Goal: Navigation & Orientation: Find specific page/section

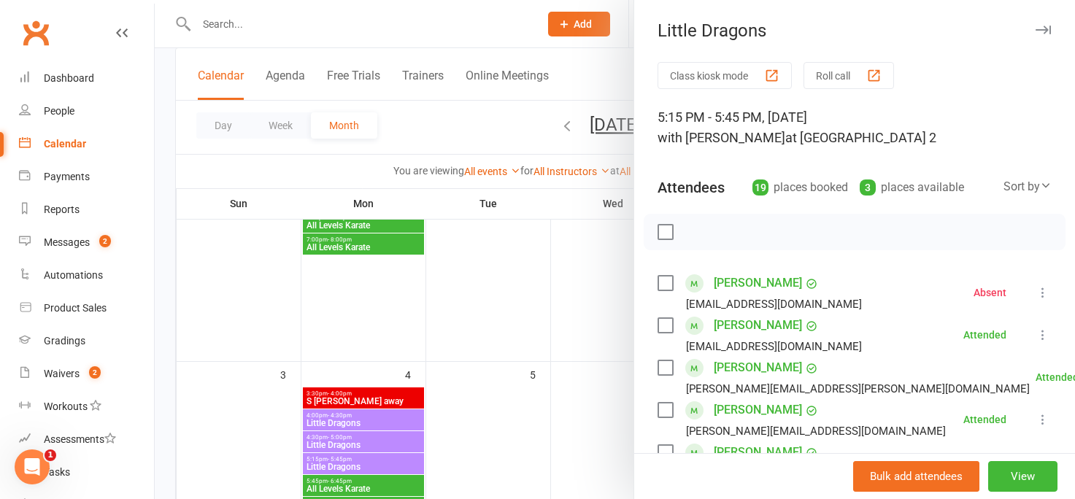
scroll to position [884, 0]
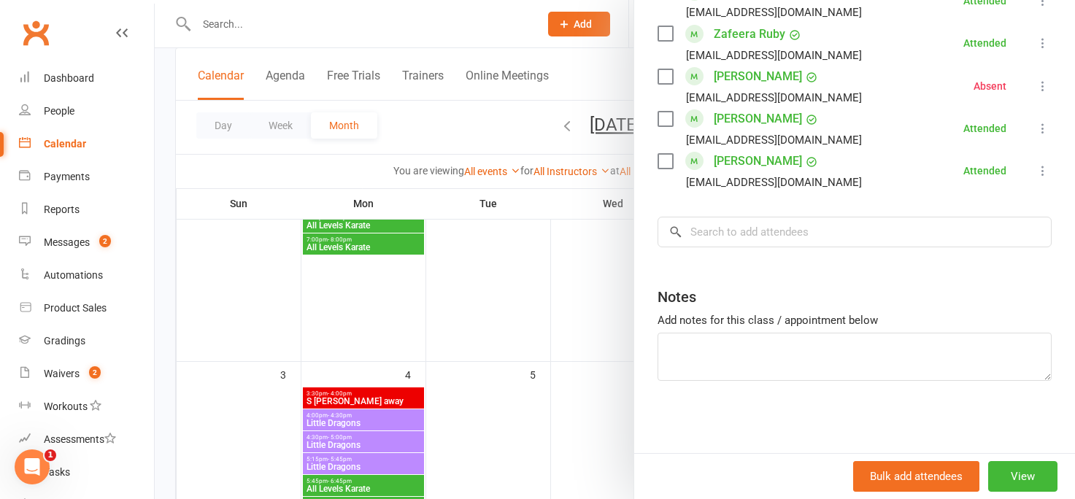
click at [451, 314] on div at bounding box center [615, 249] width 920 height 499
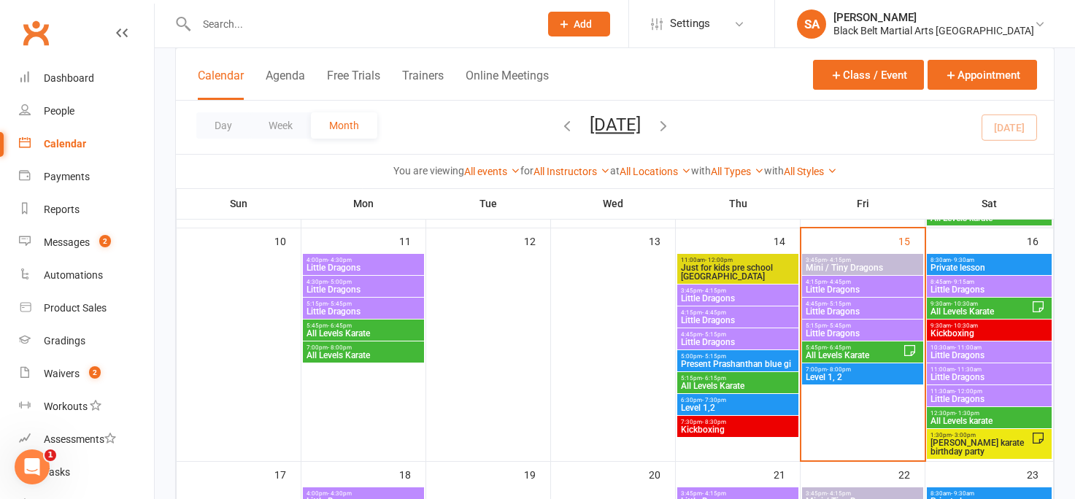
scroll to position [609, 0]
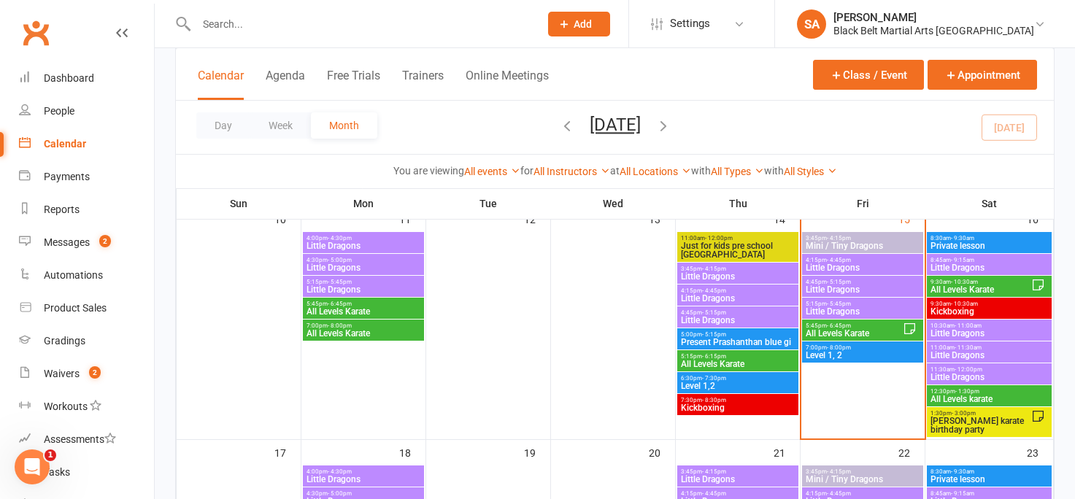
click at [960, 263] on span "Little Dragons" at bounding box center [989, 267] width 119 height 9
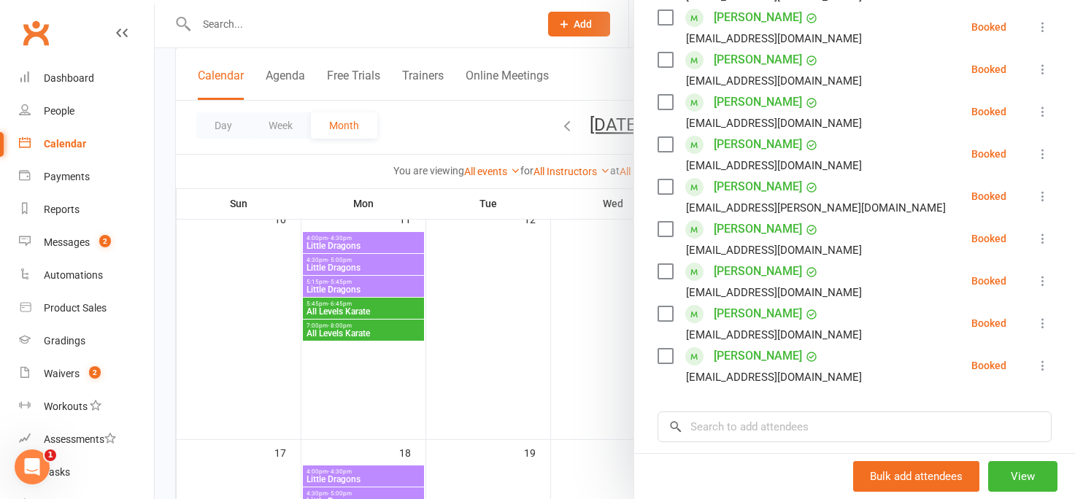
scroll to position [395, 0]
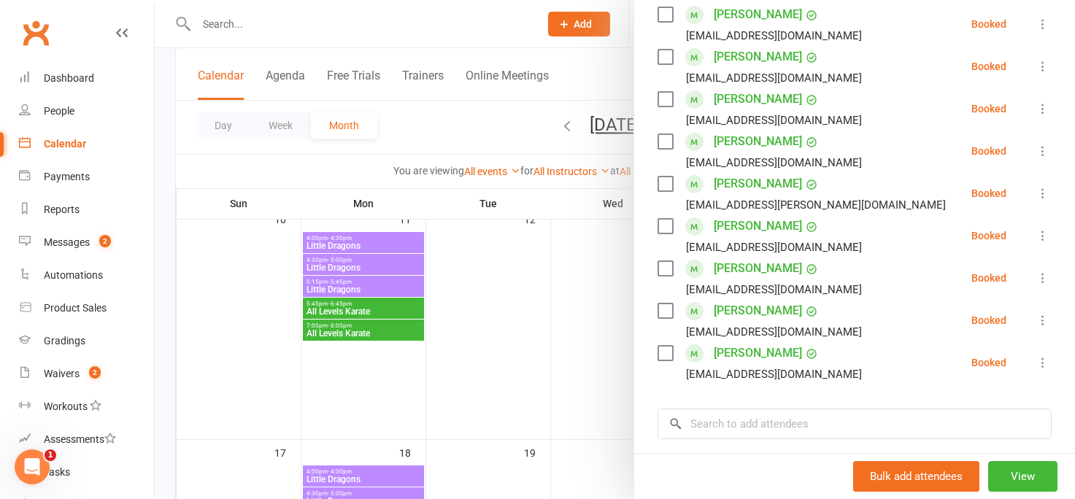
click at [599, 312] on div at bounding box center [615, 249] width 920 height 499
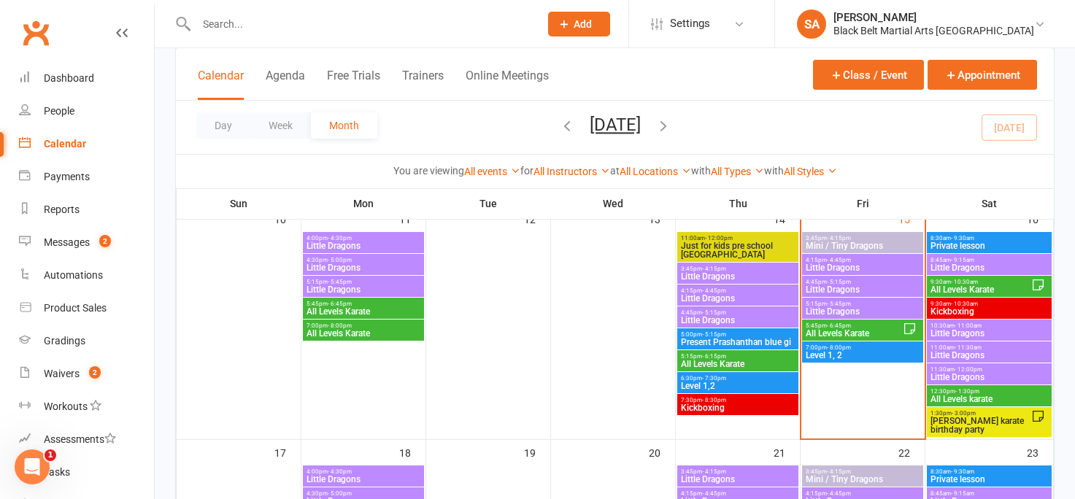
click at [964, 287] on span "All Levels Karate" at bounding box center [980, 289] width 101 height 9
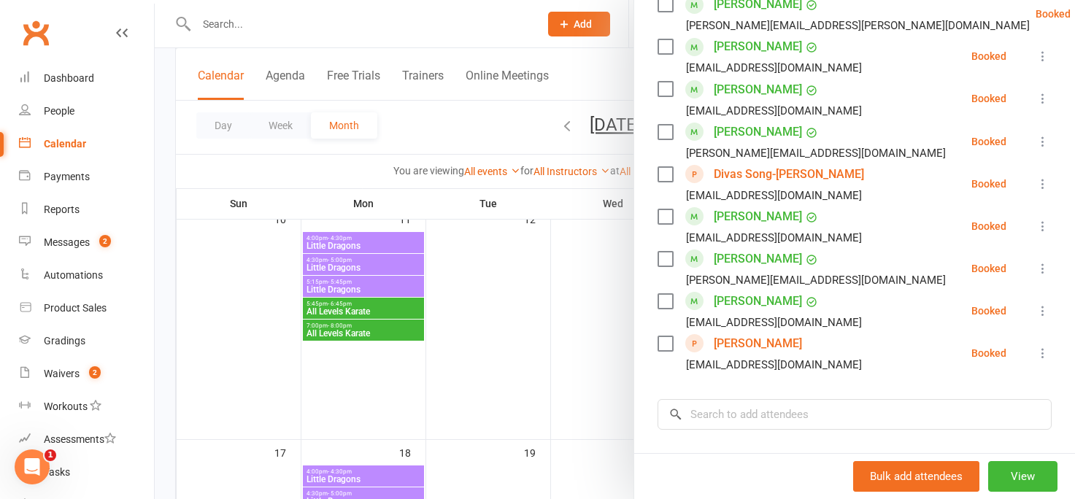
scroll to position [962, 0]
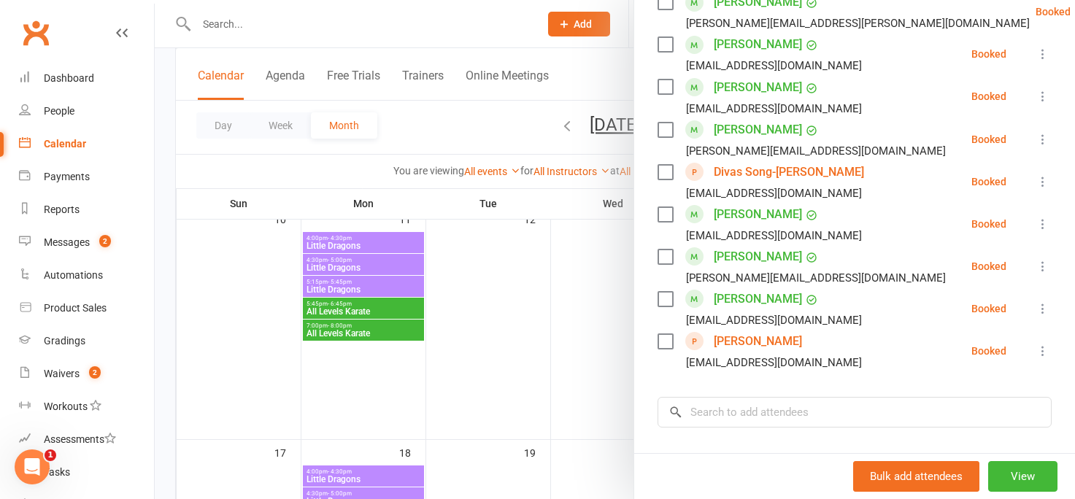
click at [603, 331] on div at bounding box center [615, 249] width 920 height 499
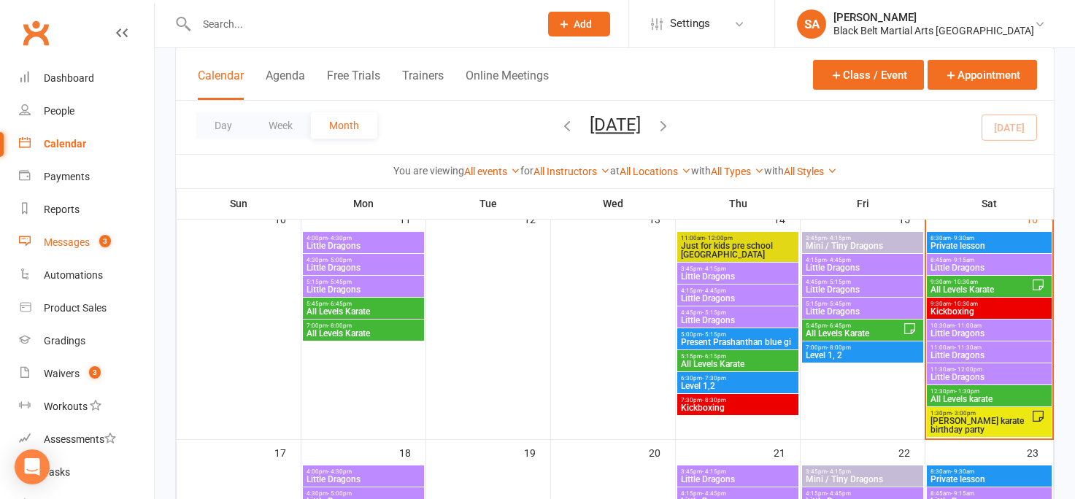
click at [63, 237] on div "Messages" at bounding box center [67, 242] width 46 height 12
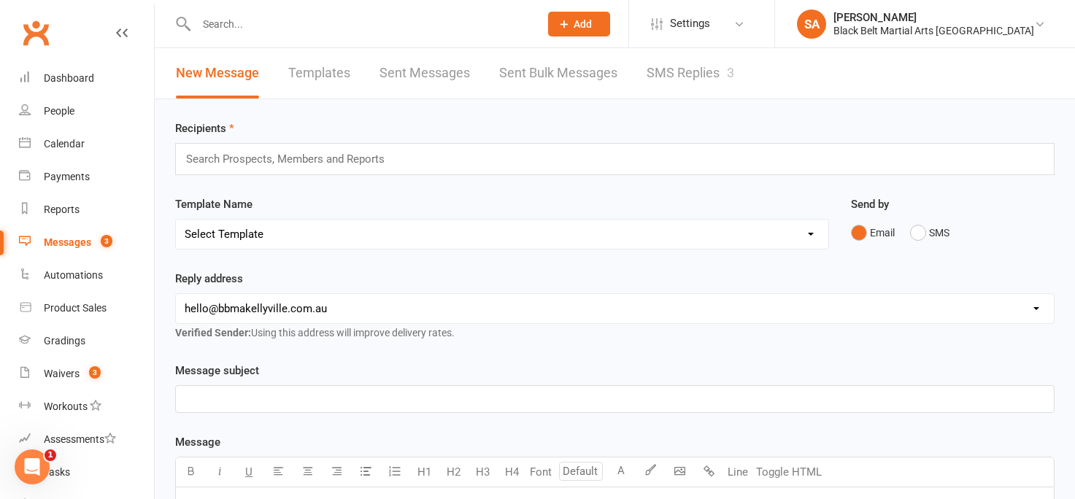
click at [653, 77] on link "SMS Replies 3" at bounding box center [690, 73] width 88 height 50
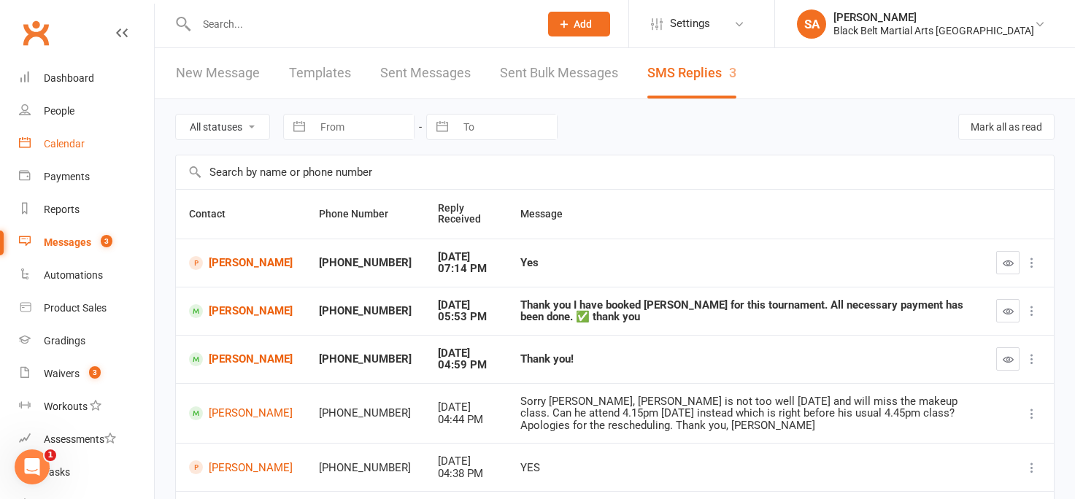
click at [69, 139] on div "Calendar" at bounding box center [64, 144] width 41 height 12
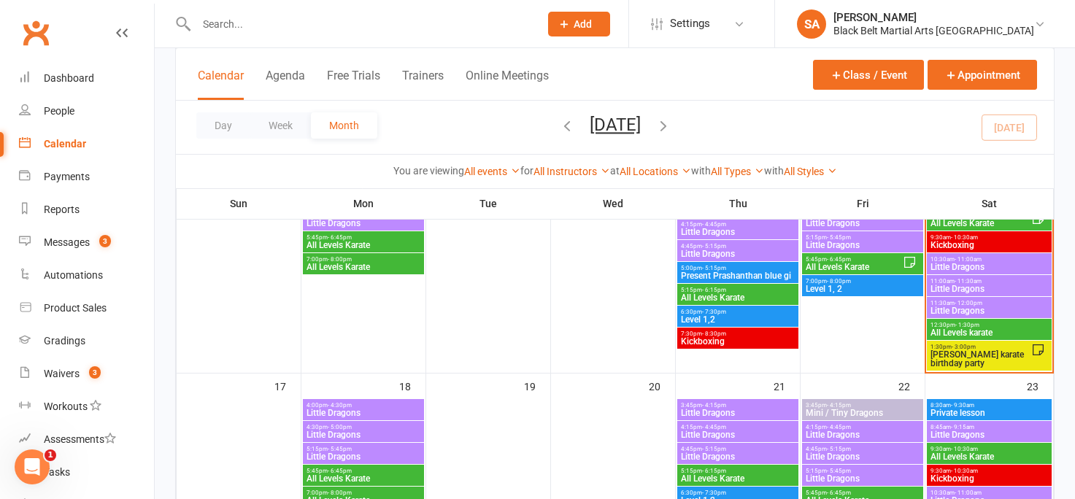
scroll to position [672, 0]
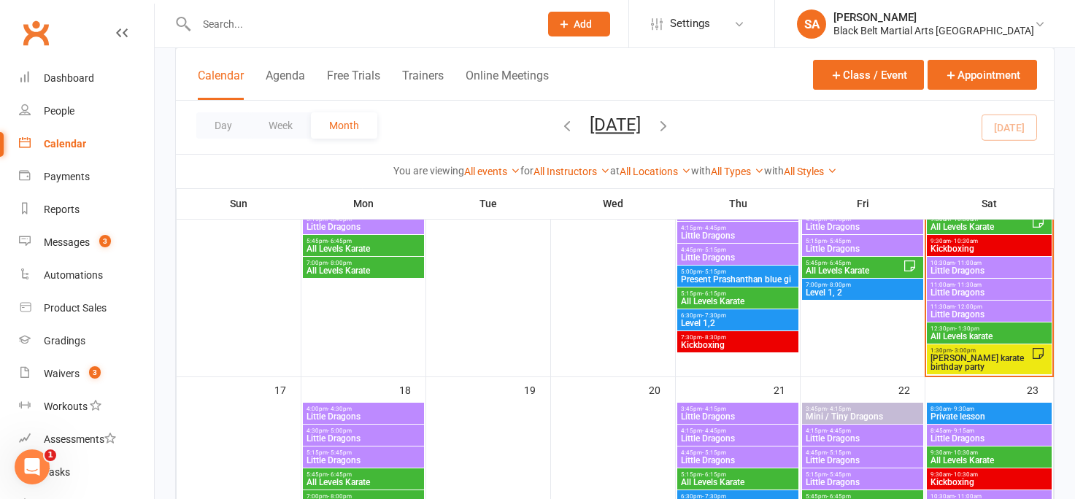
click at [965, 238] on span "- 10:30am" at bounding box center [964, 241] width 27 height 7
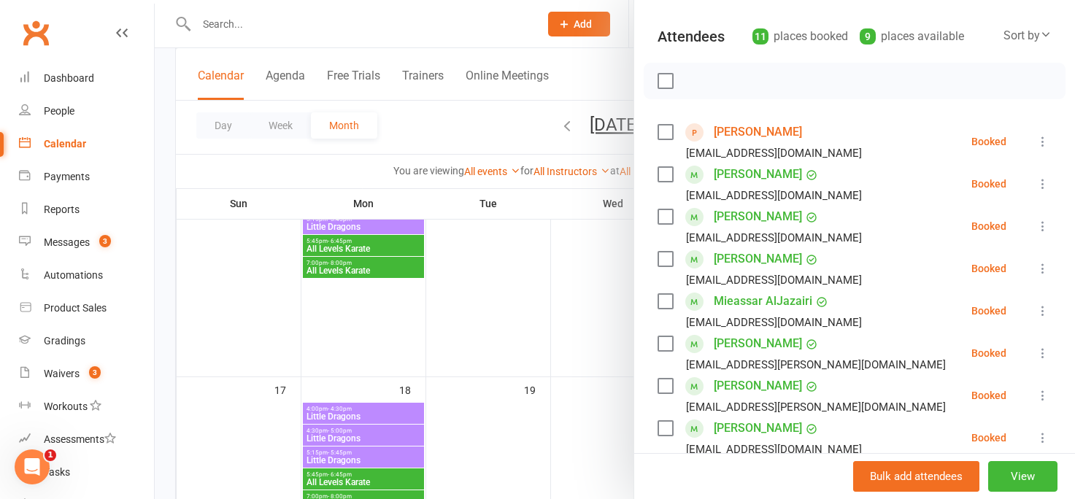
scroll to position [0, 0]
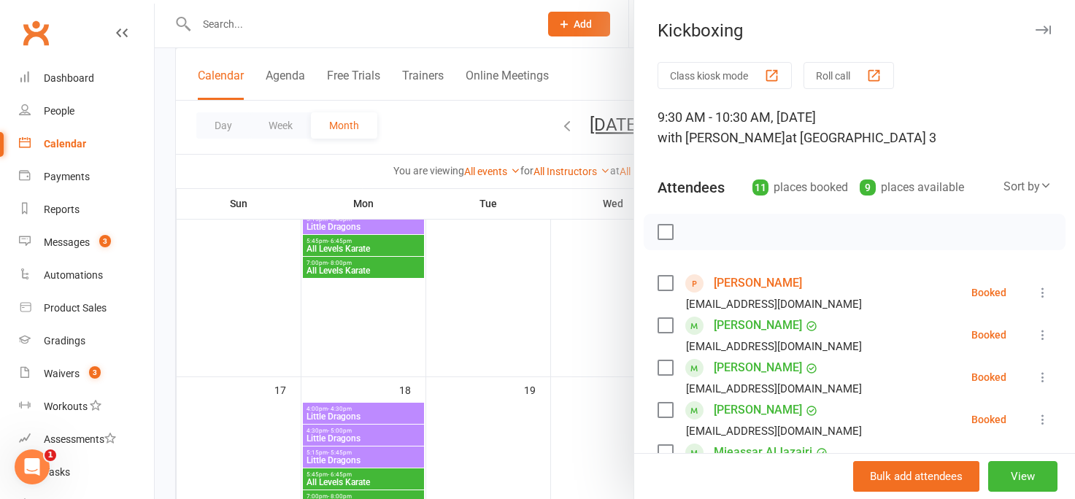
click at [760, 283] on link "[PERSON_NAME]" at bounding box center [758, 282] width 88 height 23
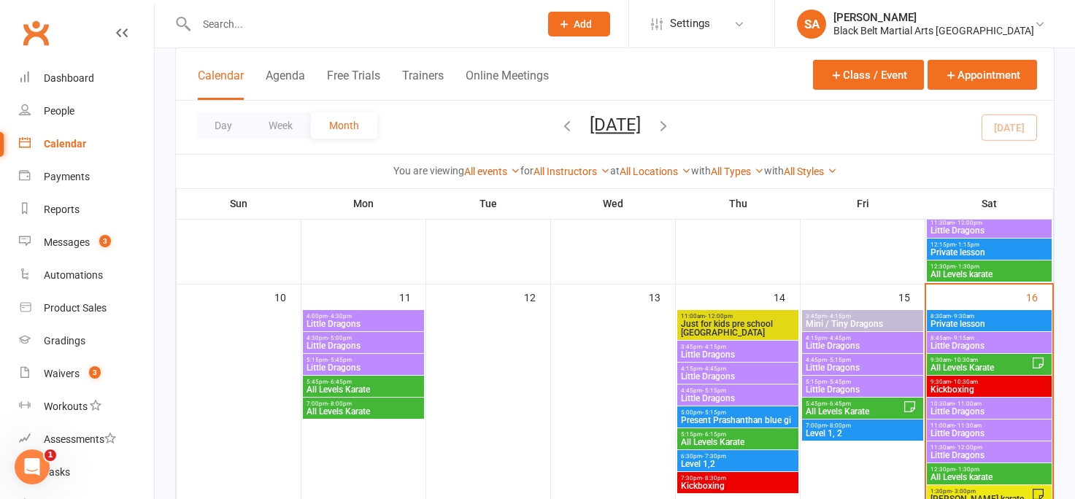
scroll to position [536, 0]
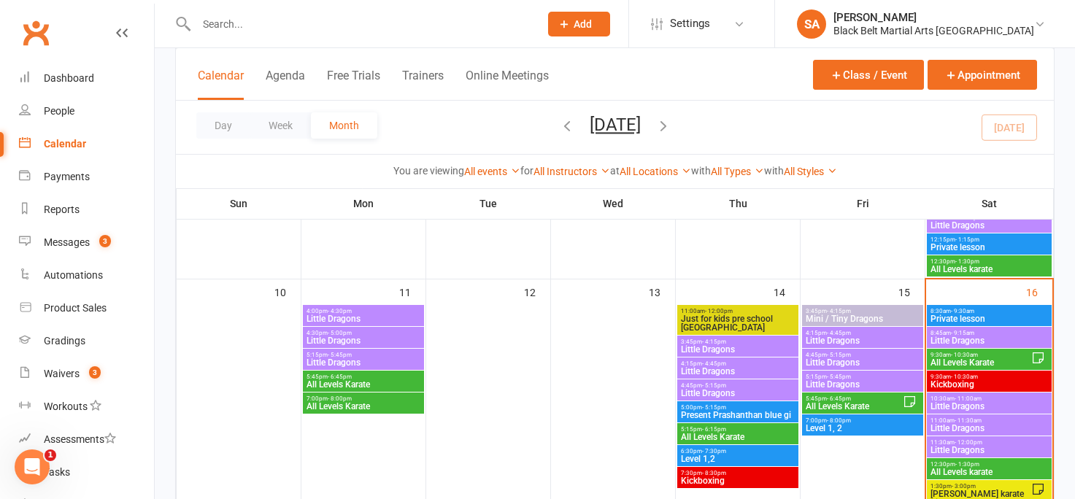
click at [974, 404] on span "Little Dragons" at bounding box center [989, 406] width 119 height 9
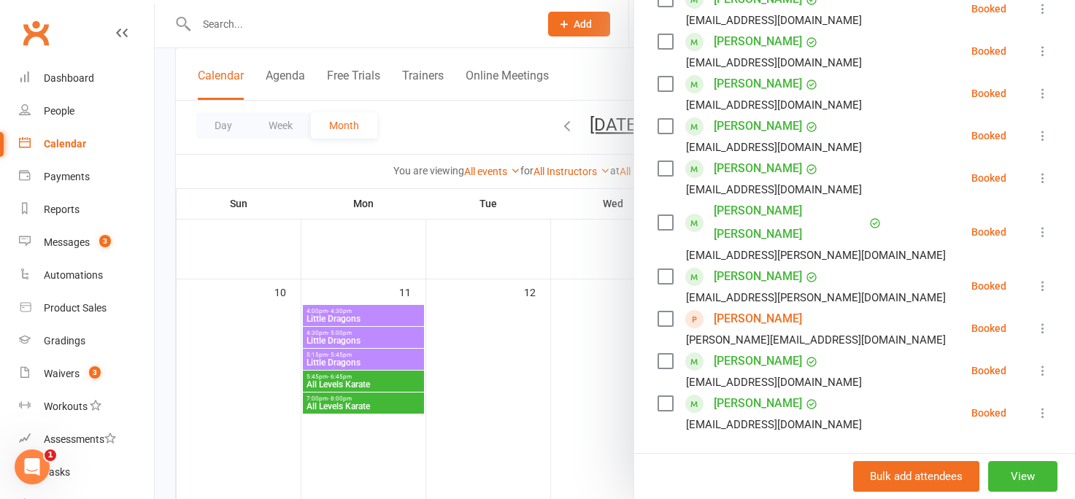
scroll to position [630, 0]
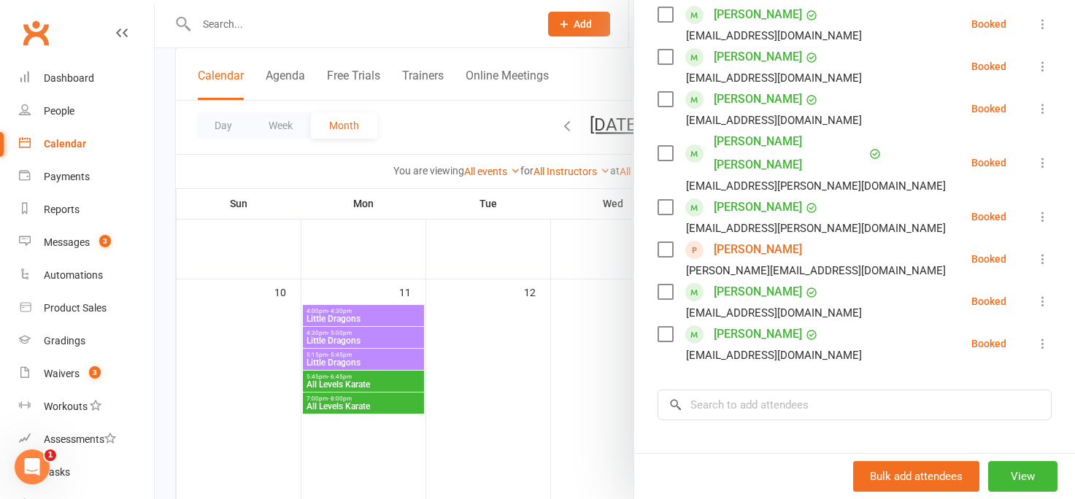
click at [596, 393] on div at bounding box center [615, 249] width 920 height 499
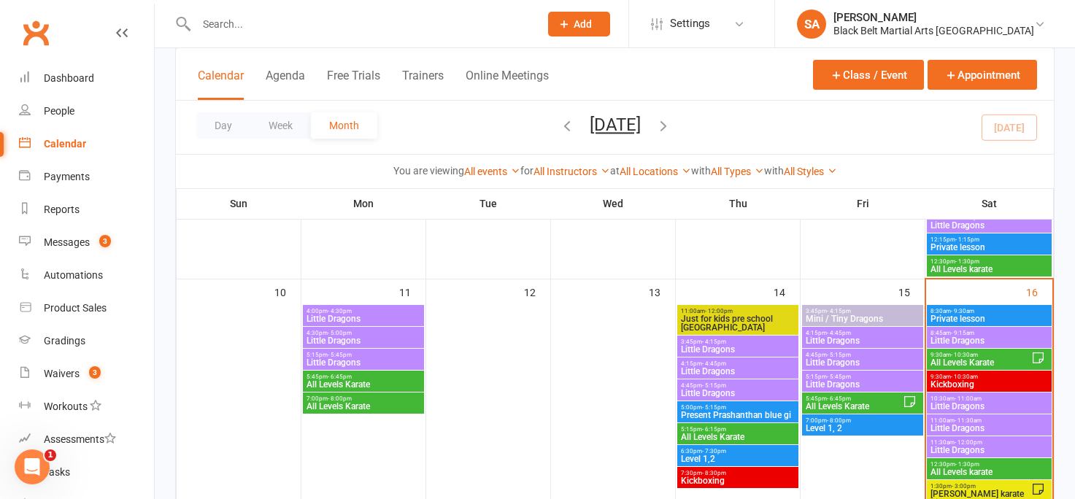
click at [938, 425] on span "Little Dragons" at bounding box center [989, 428] width 119 height 9
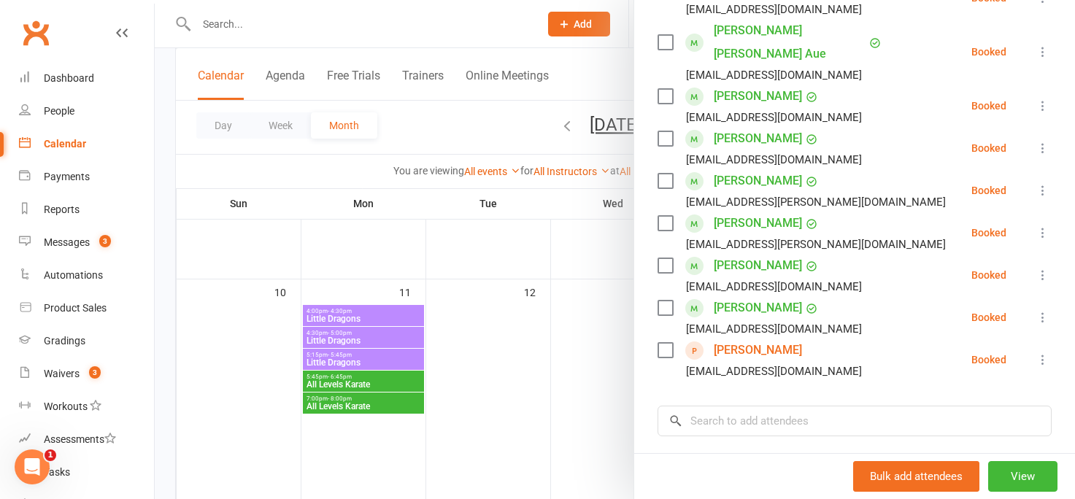
scroll to position [377, 0]
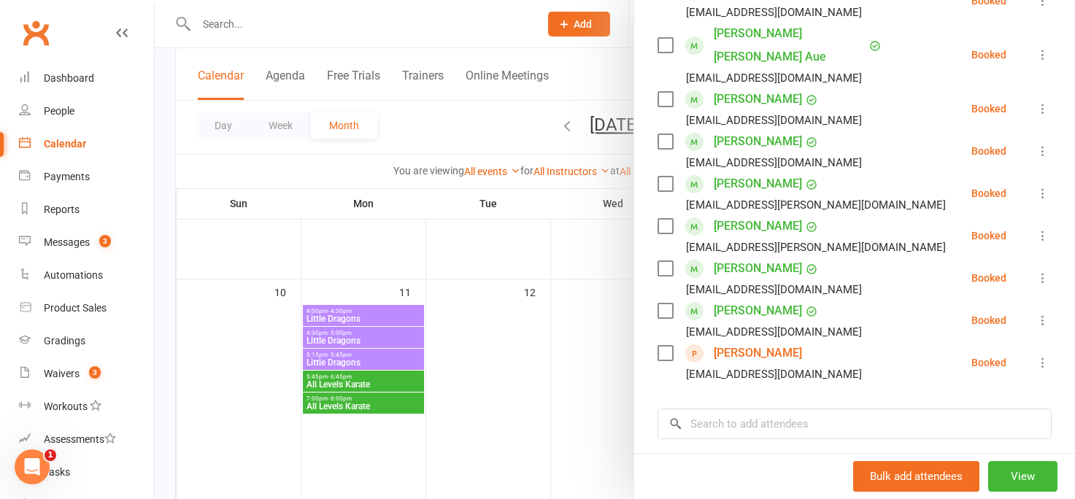
click at [609, 399] on div at bounding box center [615, 249] width 920 height 499
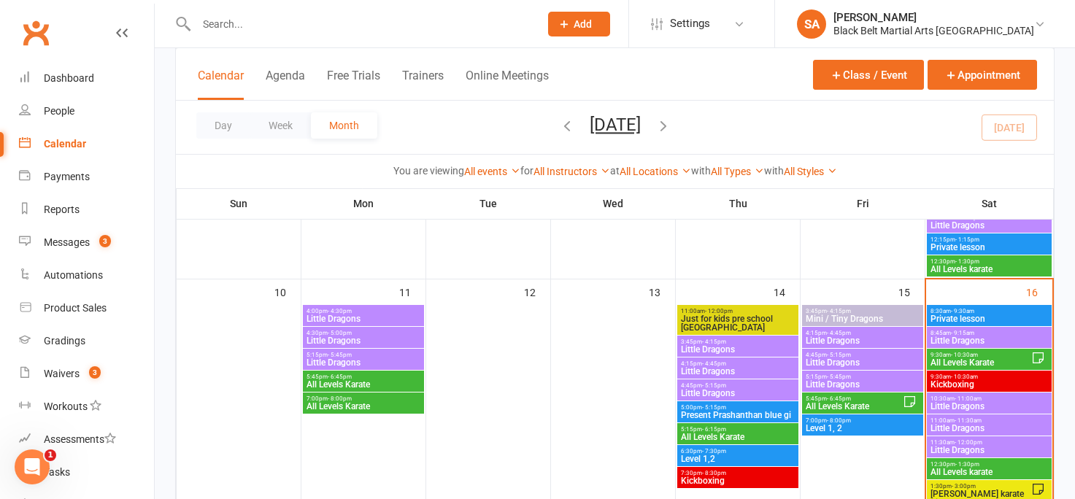
click at [949, 448] on span "Little Dragons" at bounding box center [989, 450] width 119 height 9
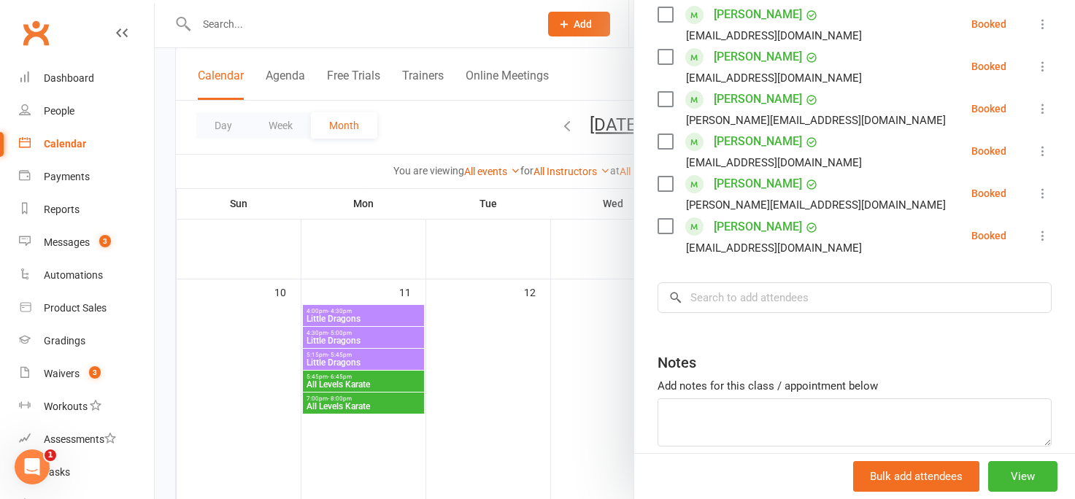
scroll to position [836, 0]
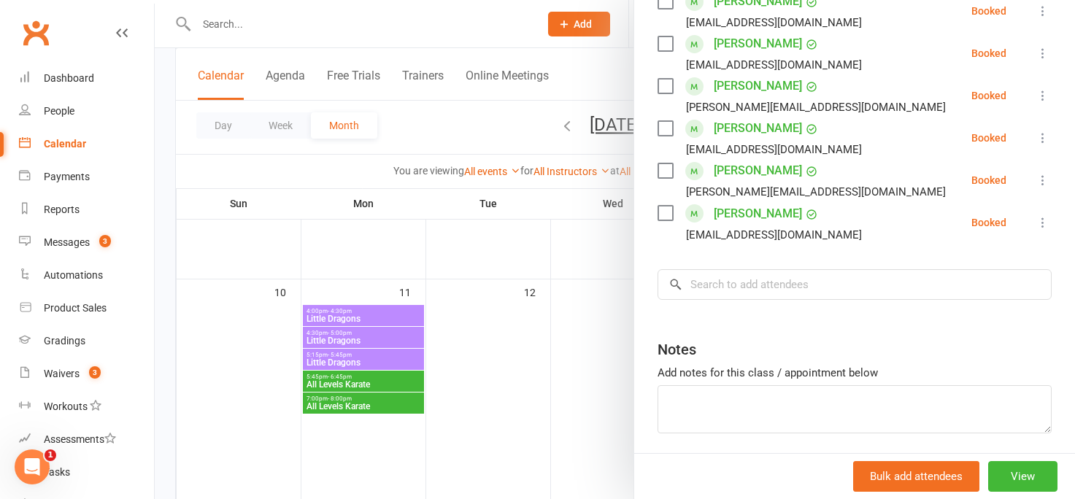
click at [587, 387] on div at bounding box center [615, 249] width 920 height 499
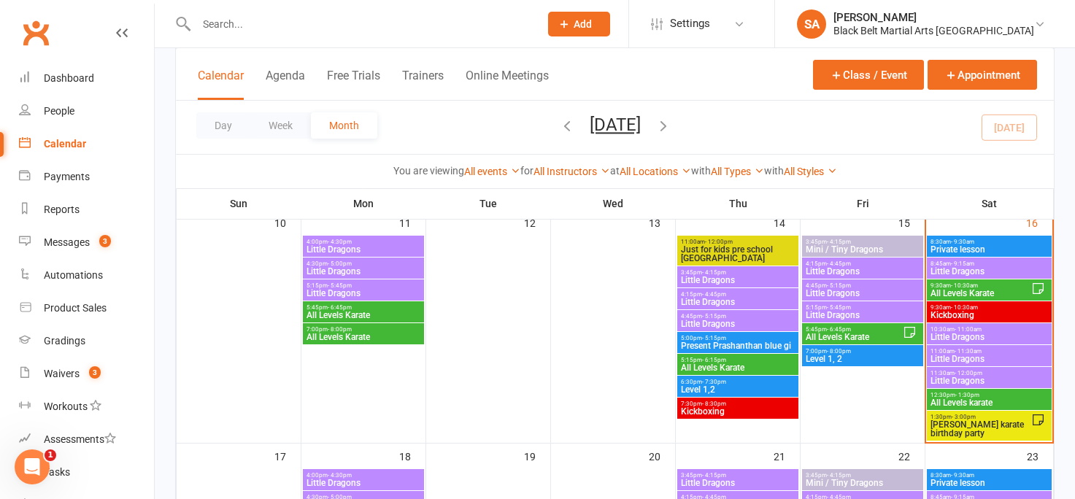
scroll to position [604, 0]
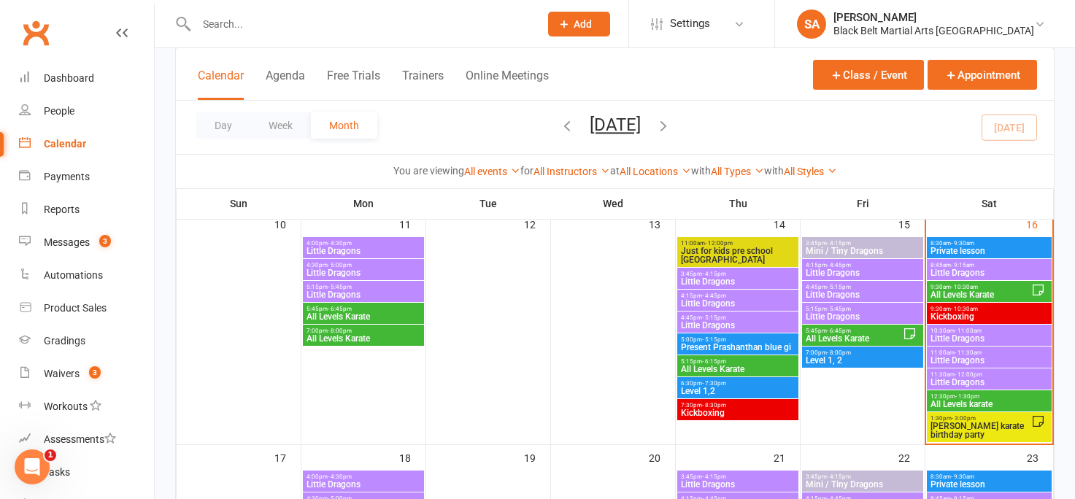
click at [958, 429] on span "[PERSON_NAME] karate birthday party" at bounding box center [980, 431] width 101 height 18
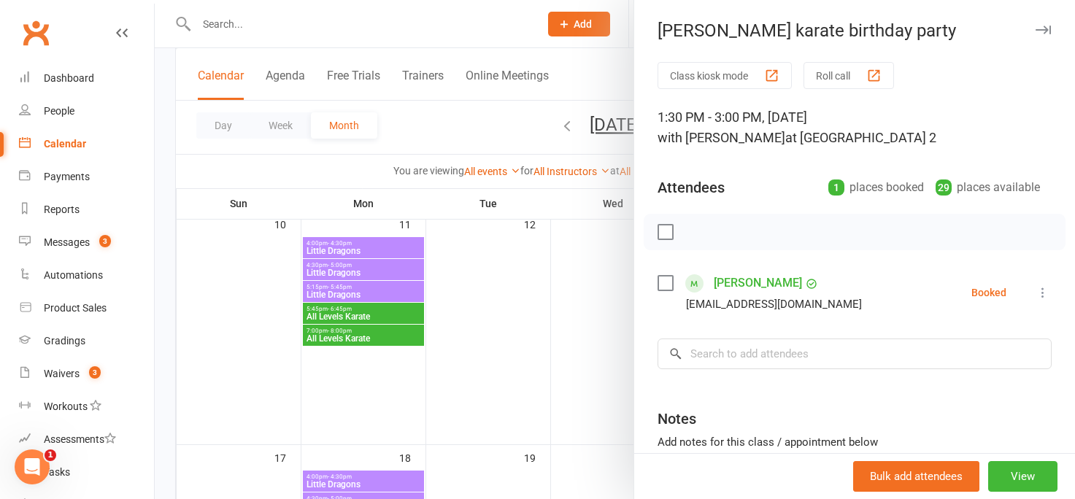
click at [592, 349] on div at bounding box center [615, 249] width 920 height 499
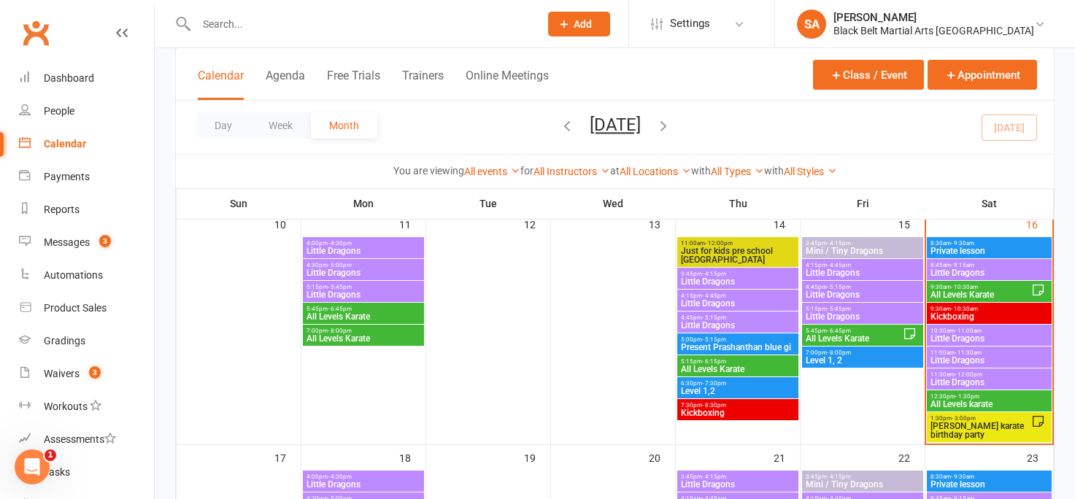
click at [973, 425] on span "[PERSON_NAME] karate birthday party" at bounding box center [980, 431] width 101 height 18
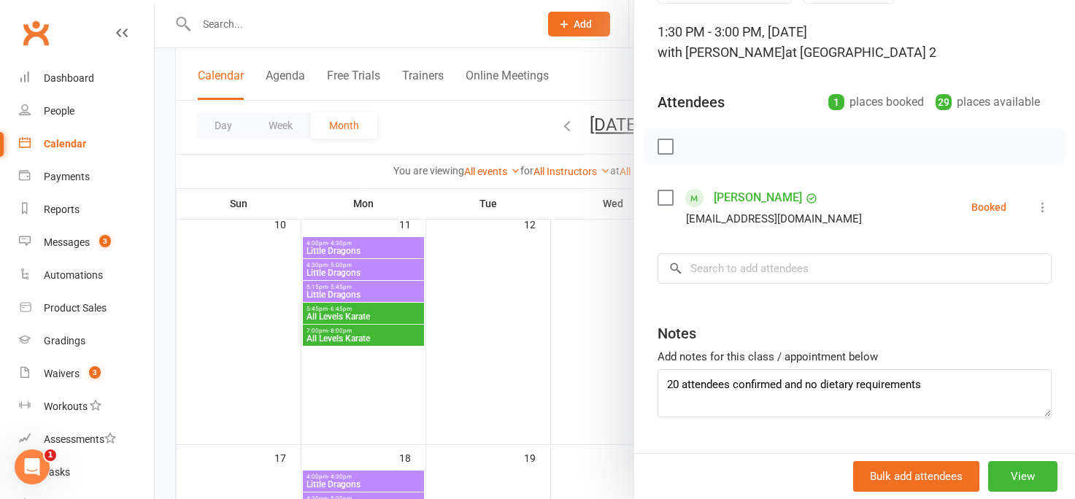
scroll to position [123, 0]
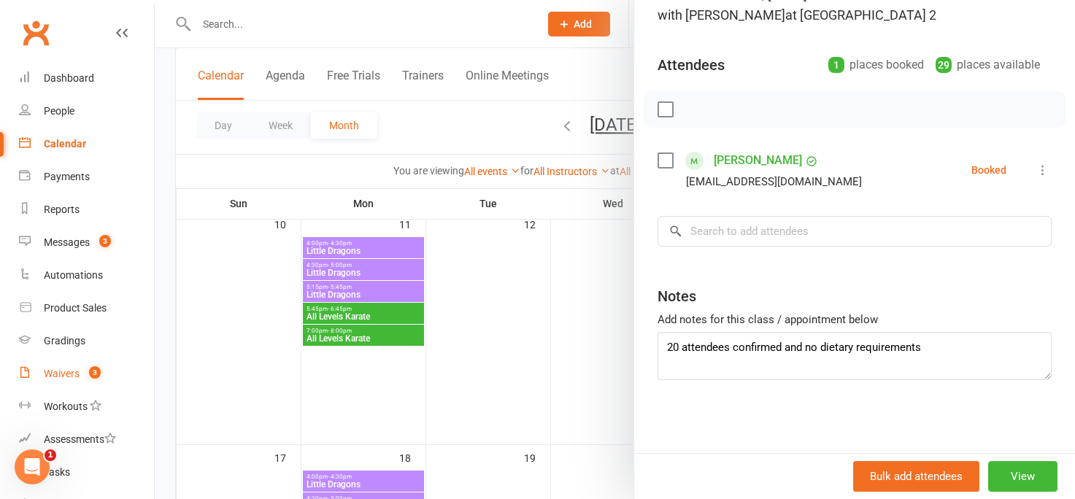
click at [66, 366] on link "Waivers 3" at bounding box center [86, 374] width 135 height 33
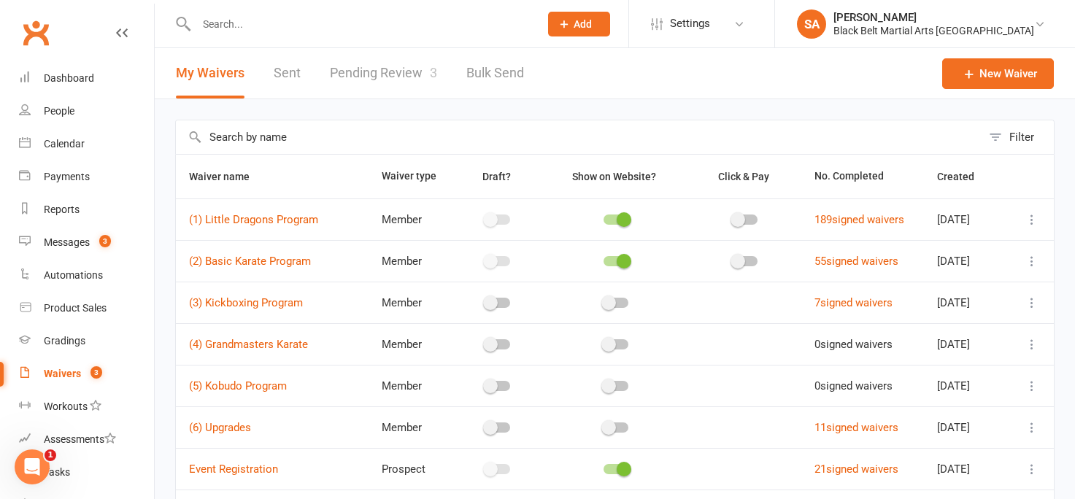
click at [411, 69] on link "Pending Review 3" at bounding box center [383, 73] width 107 height 50
